Goal: Information Seeking & Learning: Learn about a topic

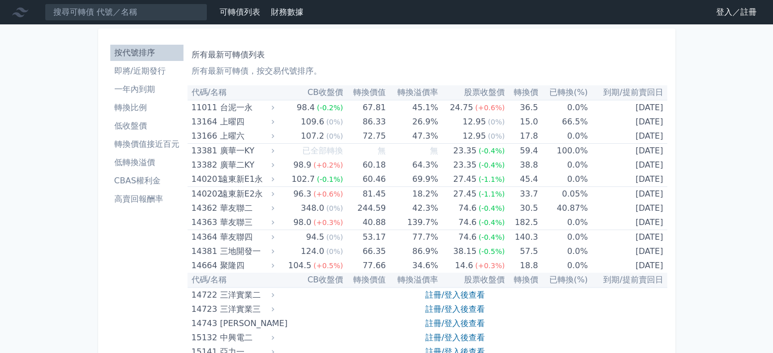
click at [152, 127] on li "低收盤價" at bounding box center [146, 126] width 73 height 12
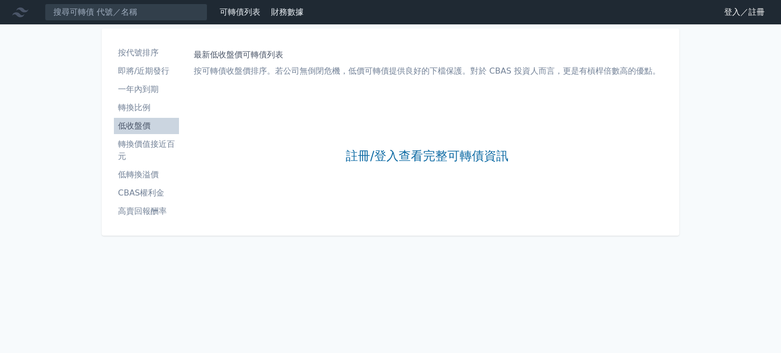
click at [737, 9] on link "登入／註冊" at bounding box center [744, 12] width 57 height 16
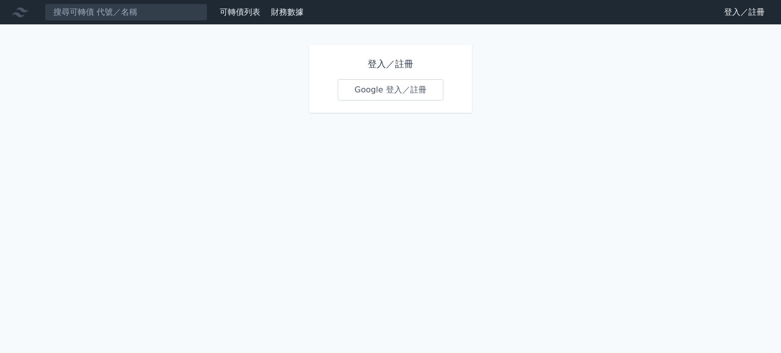
click at [398, 95] on link "Google 登入／註冊" at bounding box center [391, 89] width 106 height 21
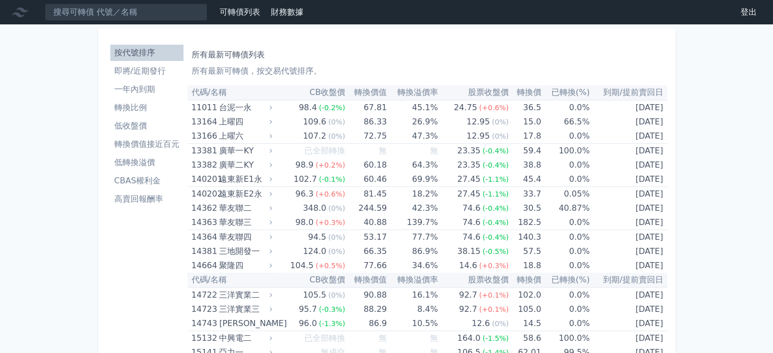
click at [132, 187] on link "CBAS權利金" at bounding box center [146, 181] width 73 height 16
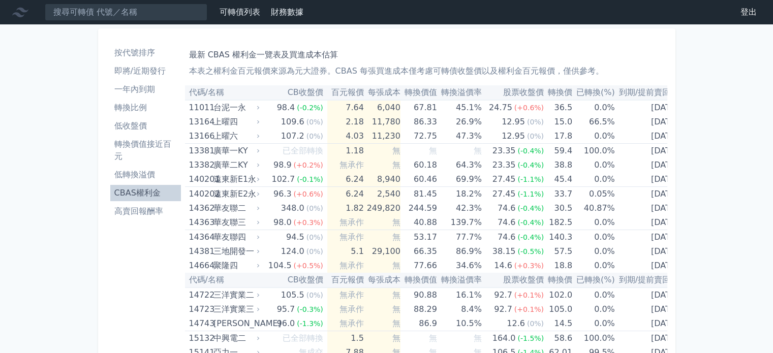
click at [158, 127] on li "低收盤價" at bounding box center [145, 126] width 71 height 12
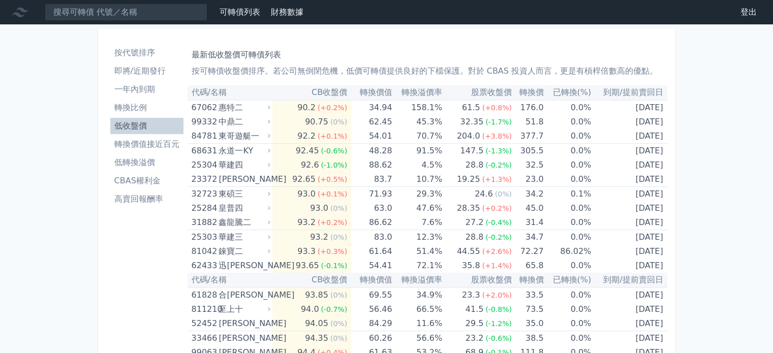
click at [153, 87] on li "一年內到期" at bounding box center [146, 89] width 73 height 12
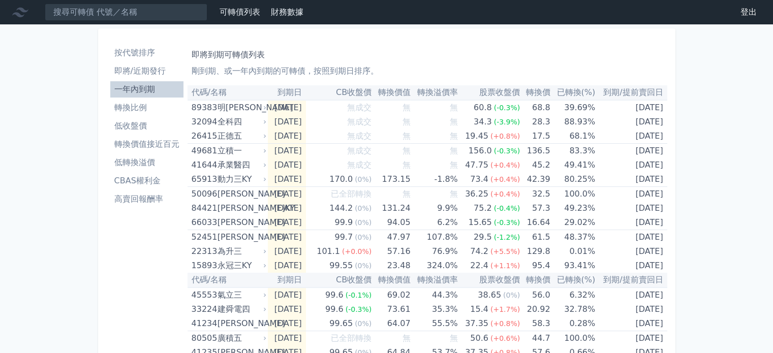
click at [148, 123] on li "低收盤價" at bounding box center [146, 126] width 73 height 12
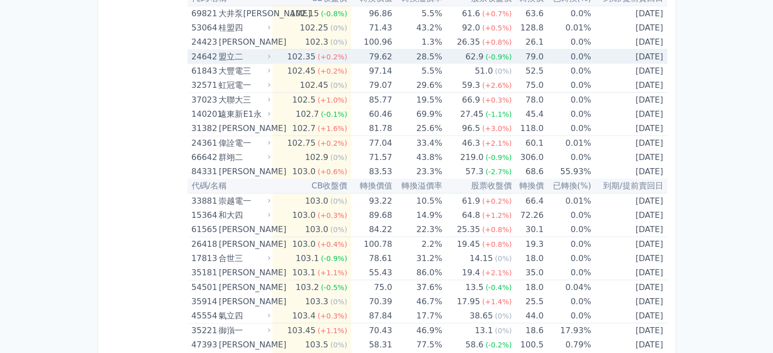
scroll to position [2160, 0]
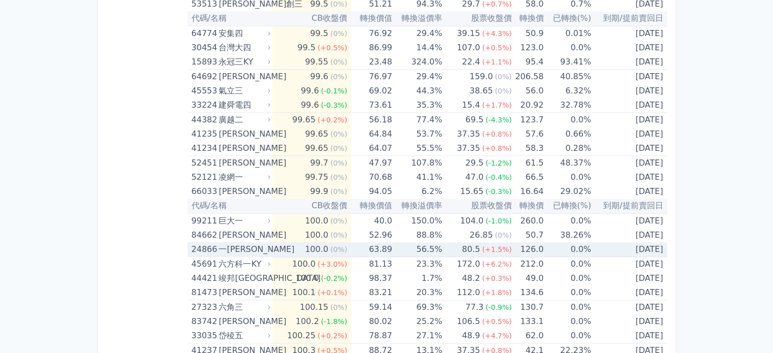
scroll to position [1408, 0]
